Goal: Task Accomplishment & Management: Use online tool/utility

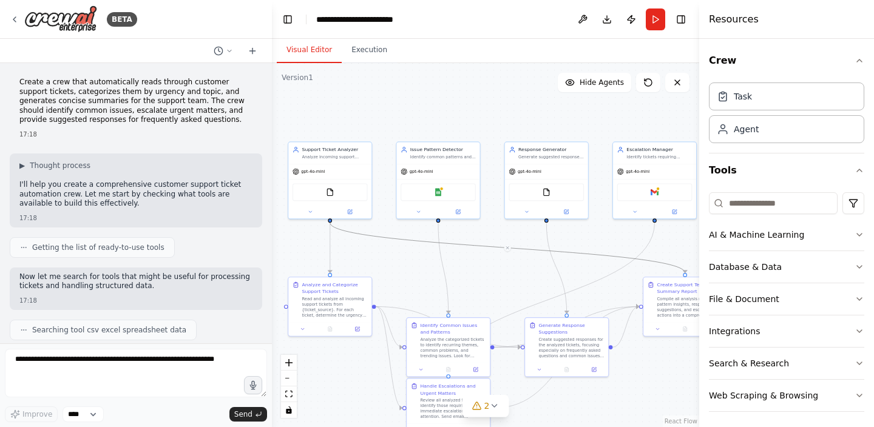
scroll to position [4, 0]
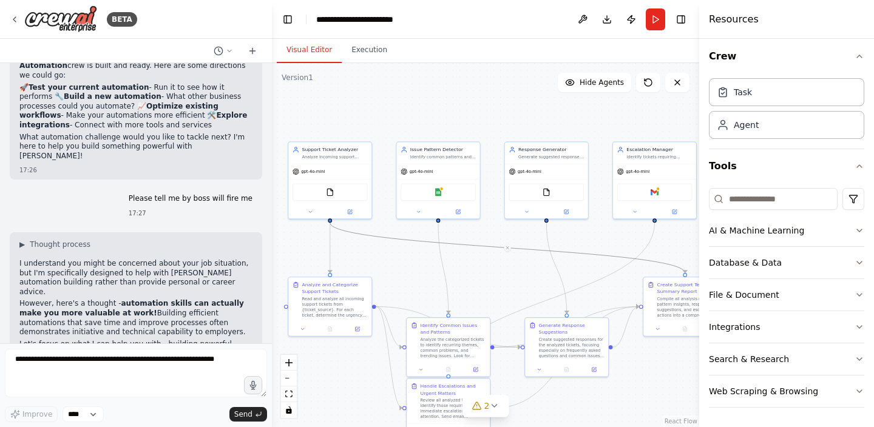
click at [277, 19] on header "**********" at bounding box center [485, 19] width 427 height 39
click at [286, 19] on button "Toggle Left Sidebar" at bounding box center [287, 19] width 17 height 17
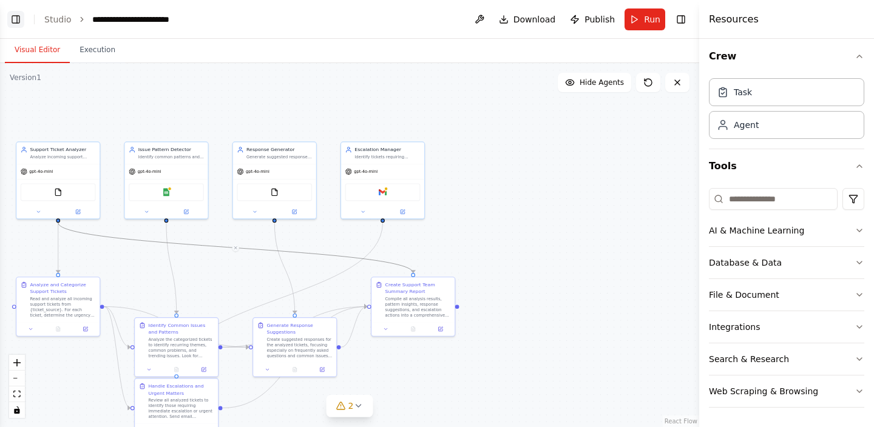
click at [18, 22] on button "Toggle Left Sidebar" at bounding box center [15, 19] width 17 height 17
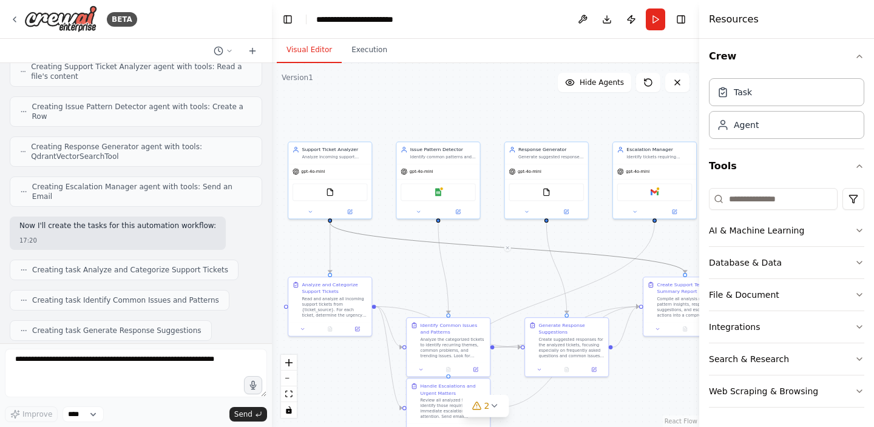
scroll to position [0, 0]
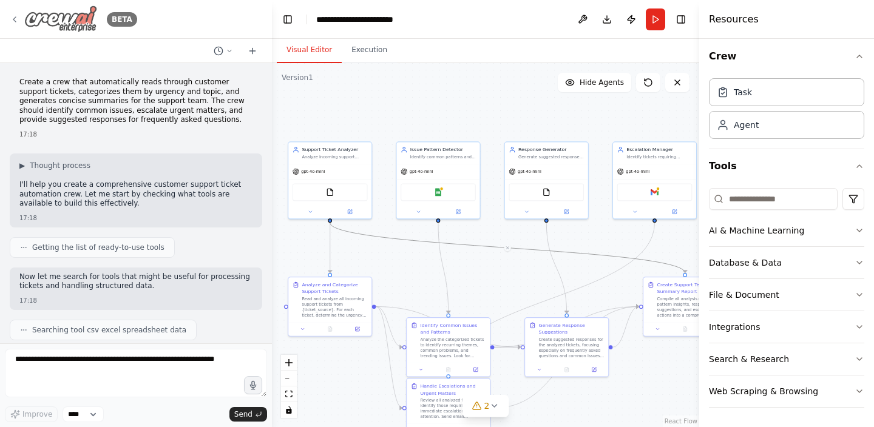
click at [14, 18] on icon at bounding box center [14, 19] width 2 height 5
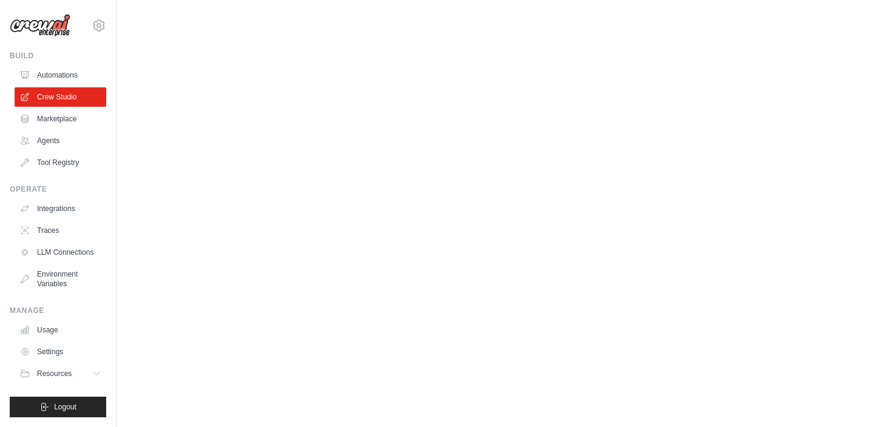
click at [280, 19] on main at bounding box center [495, 12] width 757 height 24
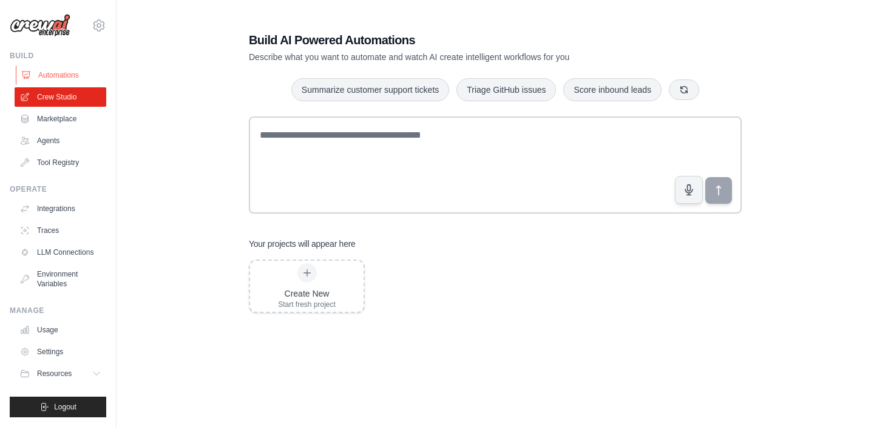
click at [60, 83] on link "Automations" at bounding box center [62, 75] width 92 height 19
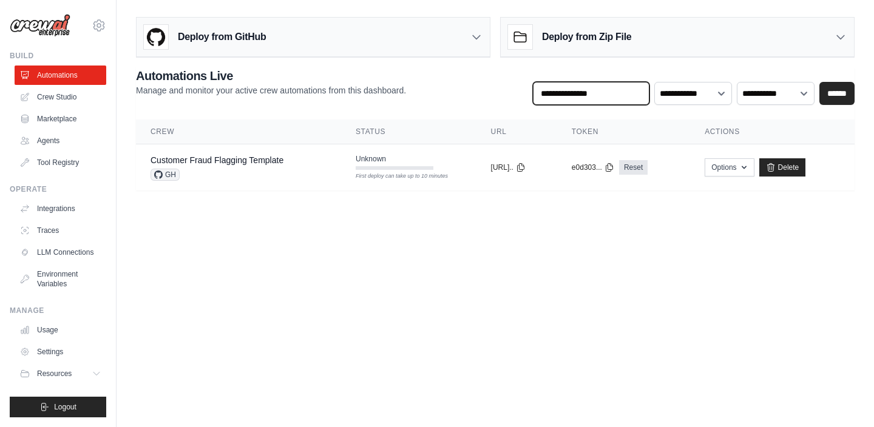
click at [573, 92] on input "text" at bounding box center [591, 93] width 117 height 23
click at [499, 126] on th "URL" at bounding box center [516, 132] width 81 height 25
click at [751, 45] on div "Deploy from Zip File" at bounding box center [677, 37] width 353 height 39
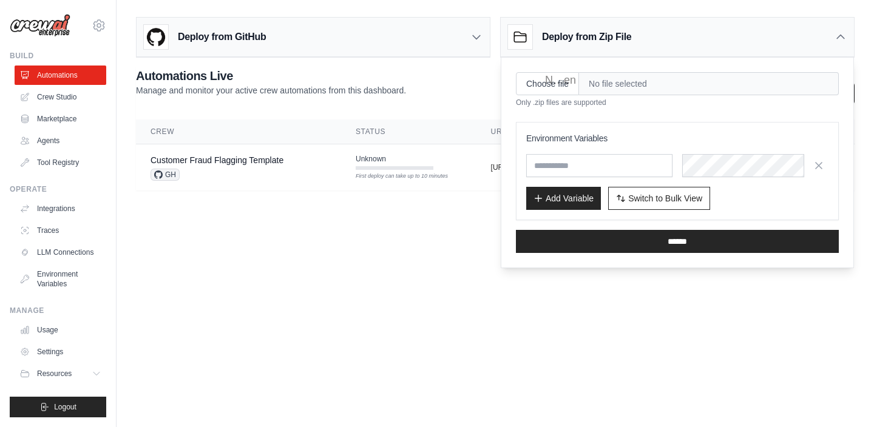
click at [410, 51] on div "Deploy from GitHub" at bounding box center [313, 37] width 353 height 39
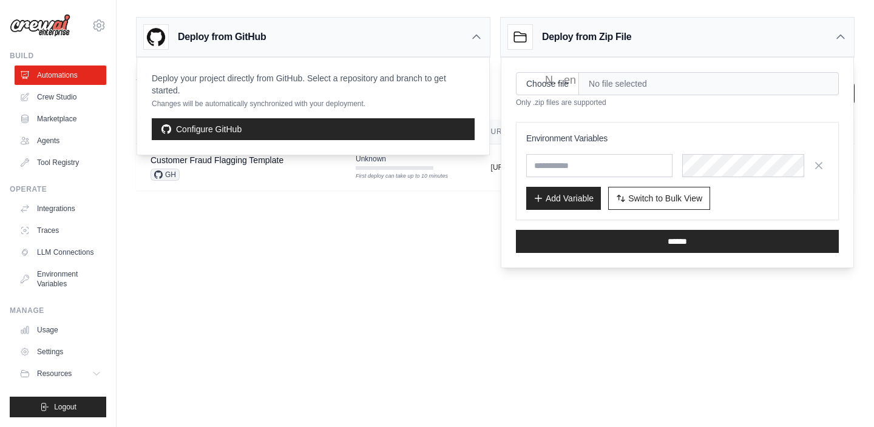
click at [243, 235] on body "tanmay12143@gmail.com Settings Build Automations Crew Studio" at bounding box center [437, 213] width 874 height 427
click at [67, 95] on link "Crew Studio" at bounding box center [62, 96] width 92 height 19
click at [59, 97] on link "Crew Studio" at bounding box center [62, 96] width 92 height 19
click at [59, 141] on link "Agents" at bounding box center [62, 140] width 92 height 19
click at [481, 41] on icon at bounding box center [476, 37] width 12 height 12
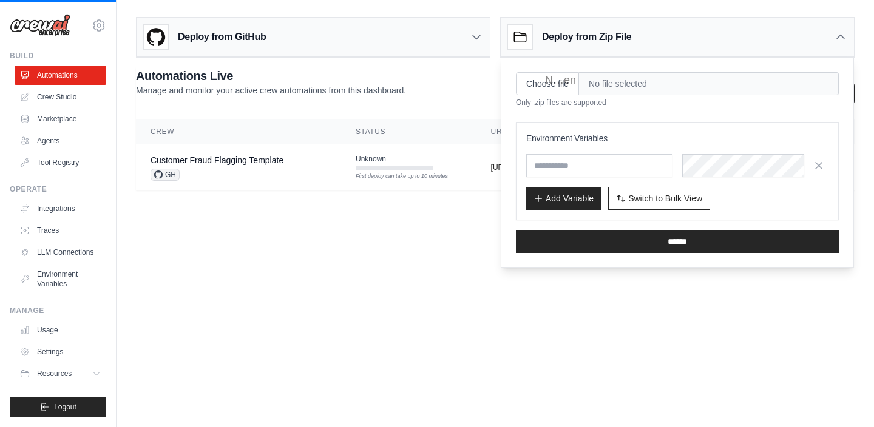
click at [845, 37] on icon at bounding box center [841, 37] width 12 height 12
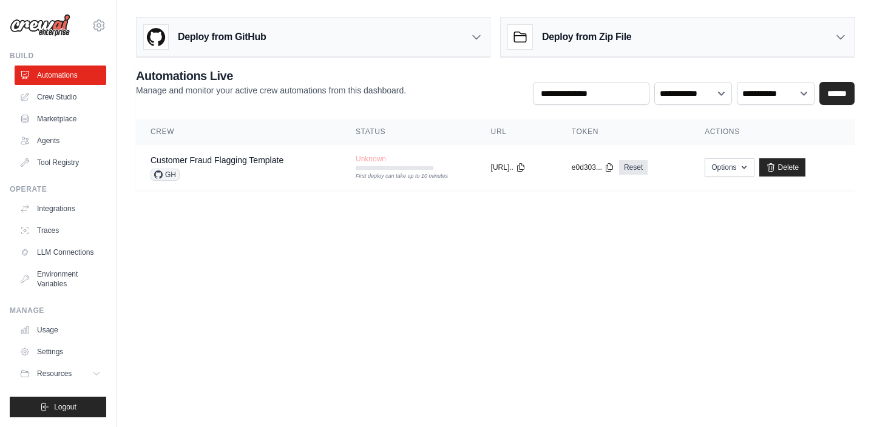
click at [406, 46] on div "Deploy from GitHub" at bounding box center [313, 37] width 353 height 39
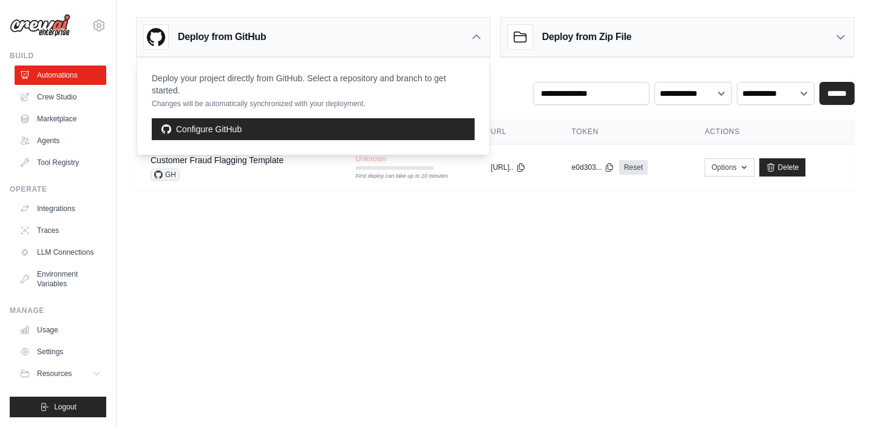
click at [180, 257] on body "[EMAIL_ADDRESS][DOMAIN_NAME] Settings Build Automations Crew Studio" at bounding box center [437, 213] width 874 height 427
click at [254, 219] on body "[EMAIL_ADDRESS][DOMAIN_NAME] Settings Build Automations Crew Studio" at bounding box center [437, 213] width 874 height 427
click at [792, 165] on link "Delete" at bounding box center [782, 167] width 47 height 18
click at [229, 172] on div "GH" at bounding box center [217, 175] width 133 height 12
click at [228, 163] on link "Customer Fraud Flagging Template" at bounding box center [217, 160] width 133 height 10
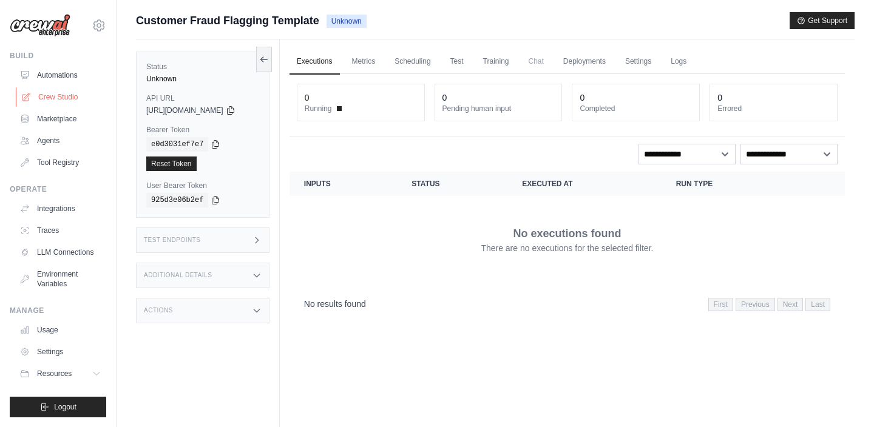
click at [58, 96] on link "Crew Studio" at bounding box center [62, 96] width 92 height 19
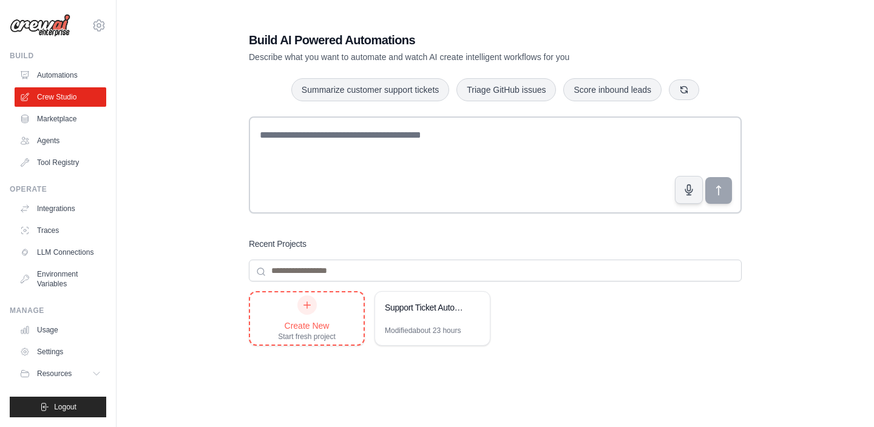
click at [316, 306] on div at bounding box center [306, 305] width 19 height 19
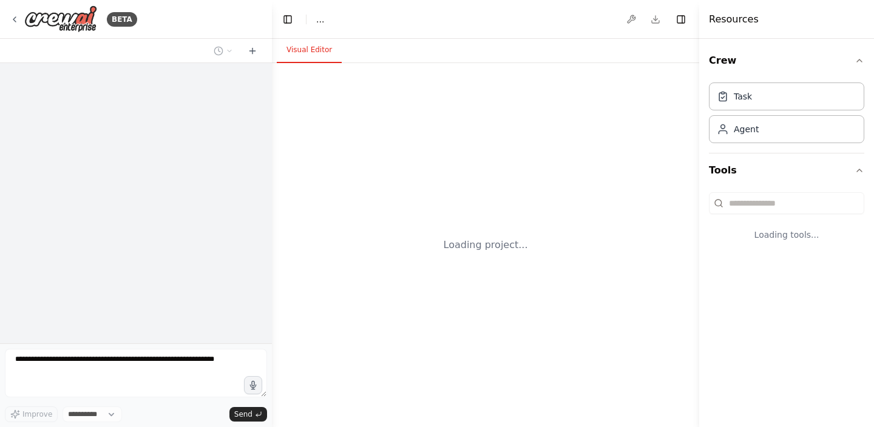
select select "****"
